Goal: Information Seeking & Learning: Find contact information

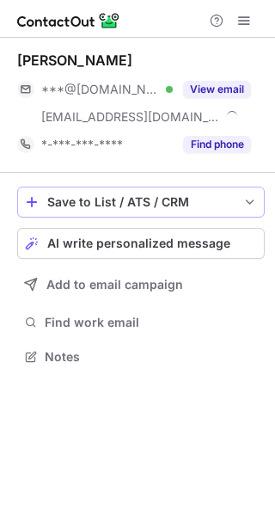
scroll to position [344, 275]
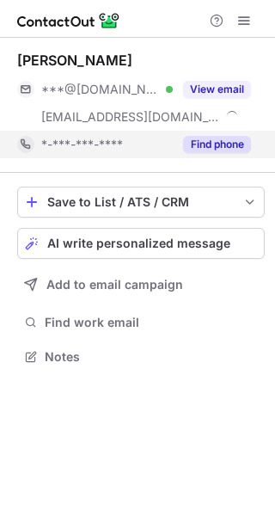
click at [210, 144] on button "Find phone" at bounding box center [217, 144] width 68 height 17
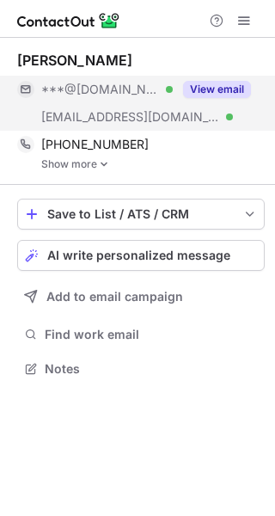
scroll to position [356, 275]
click at [213, 85] on button "View email" at bounding box center [217, 89] width 68 height 17
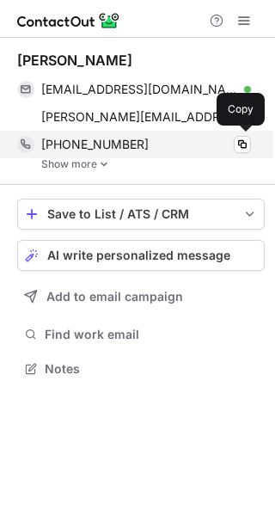
click at [106, 145] on span "[PHONE_NUMBER]" at bounding box center [94, 144] width 107 height 15
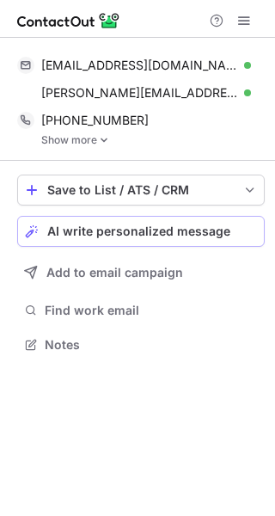
scroll to position [332, 275]
click at [63, 141] on link "Show more" at bounding box center [152, 140] width 223 height 12
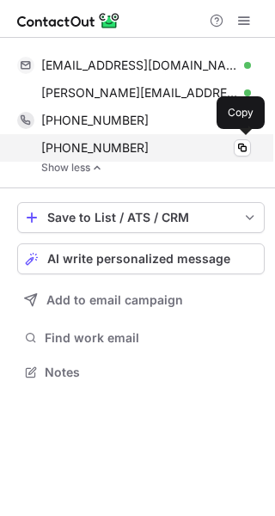
scroll to position [359, 275]
click at [75, 142] on span "[PHONE_NUMBER]" at bounding box center [94, 147] width 107 height 15
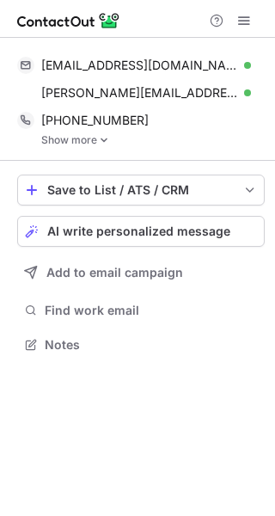
scroll to position [332, 275]
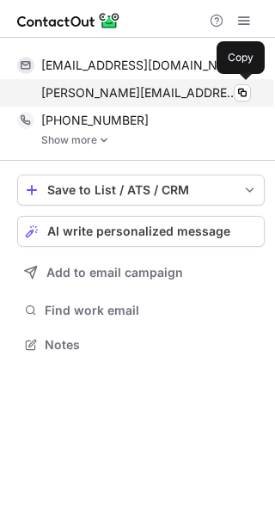
click at [135, 93] on span "javier.villamar@carters.com" at bounding box center [139, 92] width 197 height 15
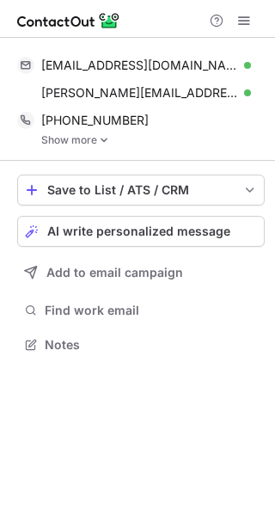
scroll to position [332, 275]
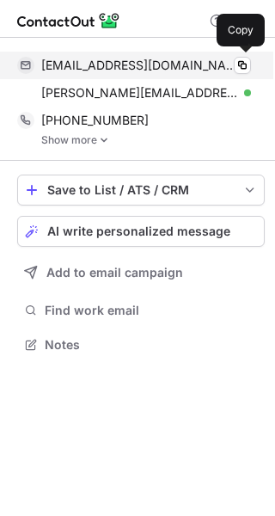
click at [98, 73] on div "villamarj12@gmail.com Verified Copy" at bounding box center [134, 65] width 234 height 27
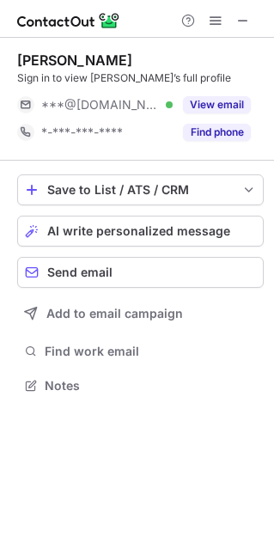
scroll to position [9, 9]
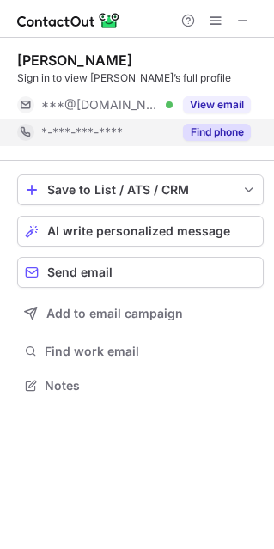
click at [246, 138] on button "Find phone" at bounding box center [217, 132] width 68 height 17
click at [228, 73] on div "Sign in to view Jamie’s full profile" at bounding box center [140, 77] width 247 height 15
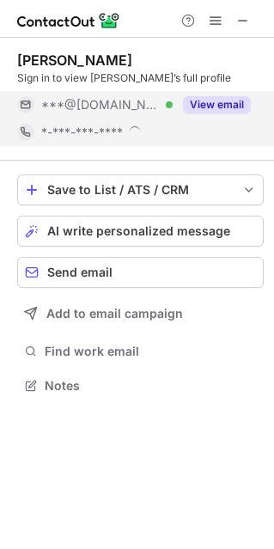
click at [229, 95] on div "View email" at bounding box center [212, 104] width 78 height 27
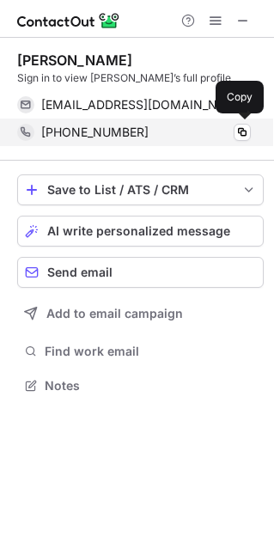
click at [104, 129] on span "+17633154520" at bounding box center [94, 132] width 107 height 15
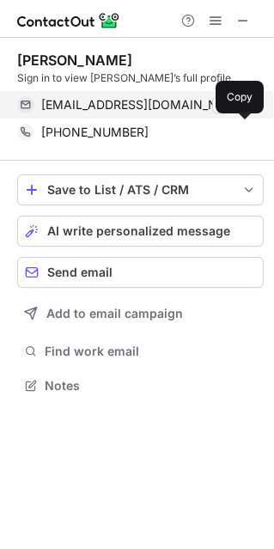
click at [149, 106] on span "jmpiepho@gmail.com" at bounding box center [139, 104] width 197 height 15
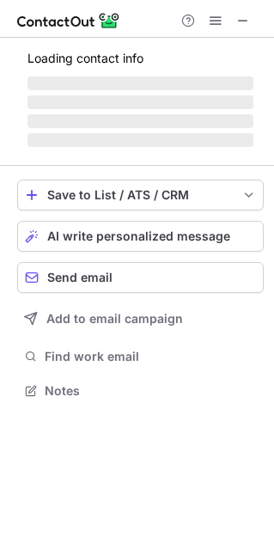
scroll to position [400, 274]
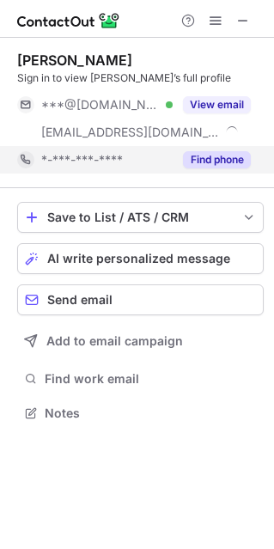
click at [221, 162] on button "Find phone" at bounding box center [217, 159] width 68 height 17
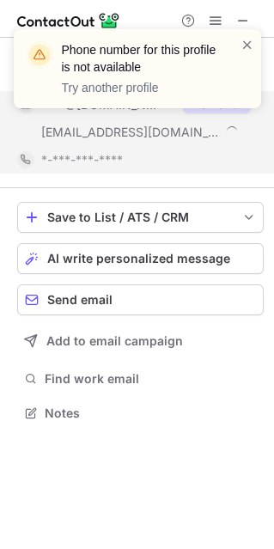
click at [225, 103] on div "Phone number for this profile is not available Try another profile" at bounding box center [137, 68] width 247 height 79
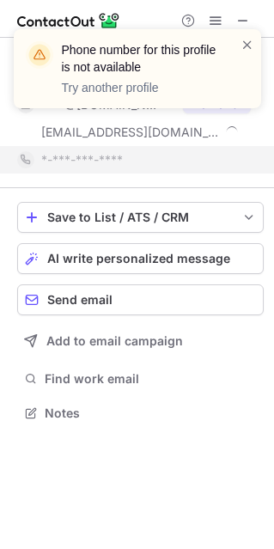
click at [256, 43] on div "Phone number for this profile is not available Try another profile" at bounding box center [137, 68] width 247 height 79
click at [87, 129] on div "Phone number for this profile is not available Try another profile" at bounding box center [137, 75] width 275 height 127
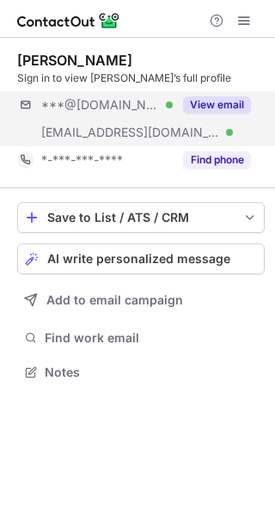
scroll to position [359, 275]
click at [216, 102] on button "View email" at bounding box center [217, 104] width 68 height 17
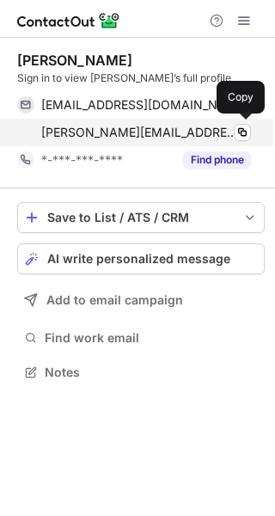
click at [93, 133] on span "[PERSON_NAME][EMAIL_ADDRESS][PERSON_NAME][DOMAIN_NAME]" at bounding box center [139, 132] width 197 height 15
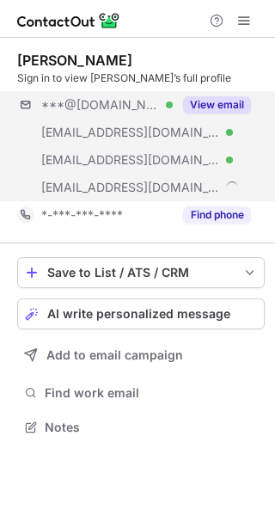
scroll to position [414, 275]
click at [219, 103] on button "View email" at bounding box center [217, 104] width 68 height 17
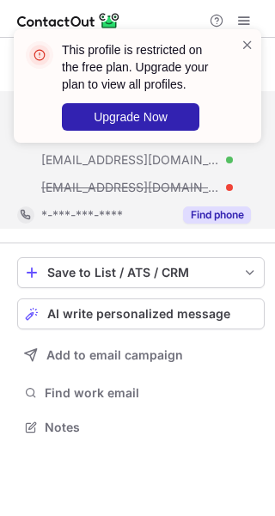
click at [219, 220] on button "Find phone" at bounding box center [217, 214] width 68 height 17
click at [247, 44] on span at bounding box center [248, 44] width 14 height 17
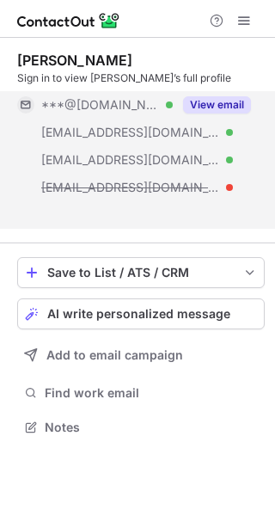
scroll to position [387, 275]
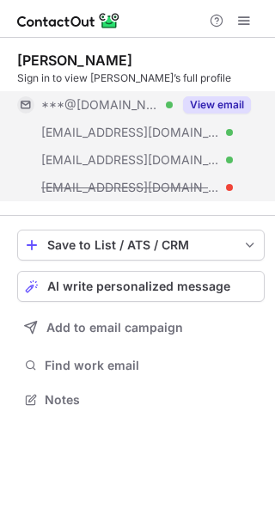
click at [215, 101] on button "View email" at bounding box center [217, 104] width 68 height 17
